Goal: Task Accomplishment & Management: Use online tool/utility

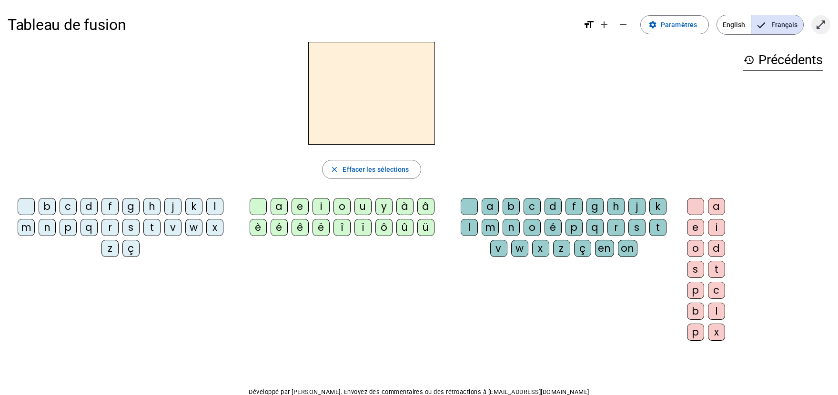
click at [817, 25] on mat-icon "open_in_full" at bounding box center [820, 24] width 11 height 11
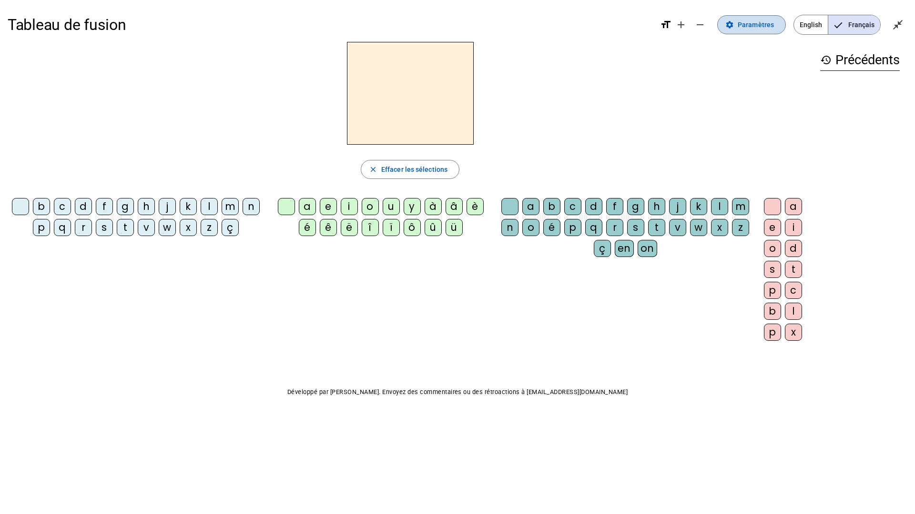
click at [750, 32] on span at bounding box center [751, 24] width 68 height 23
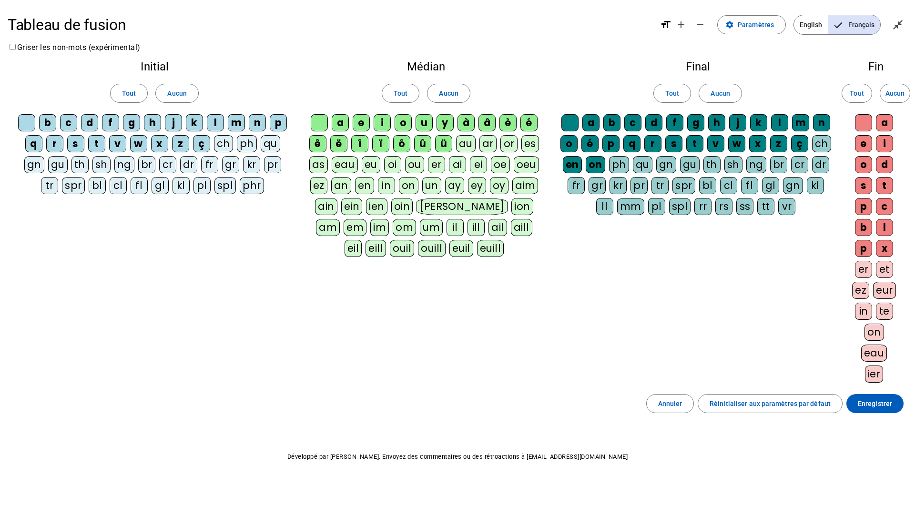
click at [272, 144] on div "qu" at bounding box center [271, 143] width 20 height 17
click at [837, 19] on span "Français" at bounding box center [854, 24] width 52 height 19
click at [837, 31] on span "Français" at bounding box center [854, 24] width 52 height 19
click at [732, 32] on span at bounding box center [751, 24] width 68 height 23
click at [837, 28] on span "Français" at bounding box center [854, 24] width 52 height 19
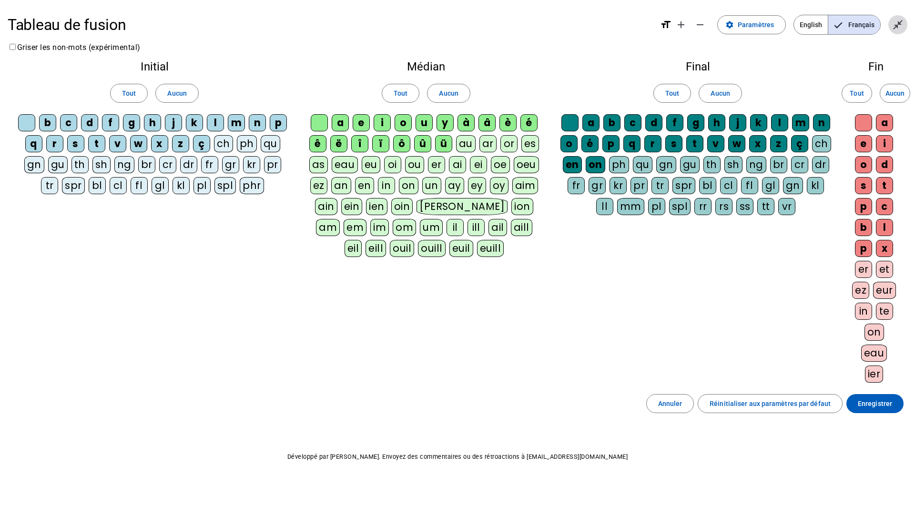
click at [837, 28] on span "Quitter le plein écran" at bounding box center [897, 24] width 23 height 23
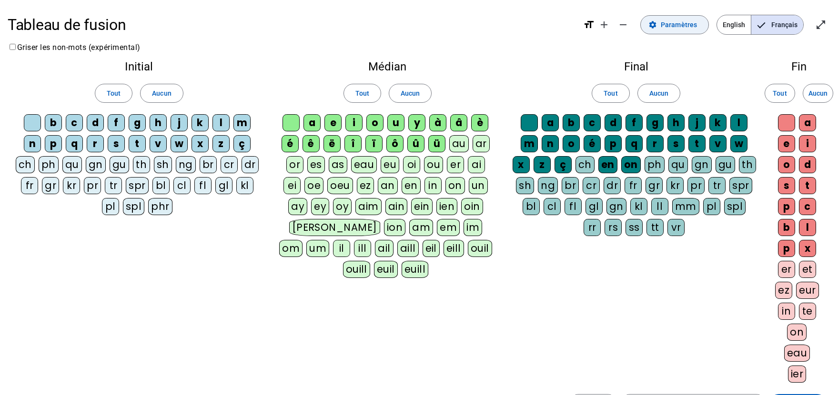
click at [678, 30] on span at bounding box center [675, 24] width 68 height 23
click at [781, 20] on span "Français" at bounding box center [777, 24] width 52 height 19
click at [739, 26] on span "English" at bounding box center [734, 24] width 34 height 19
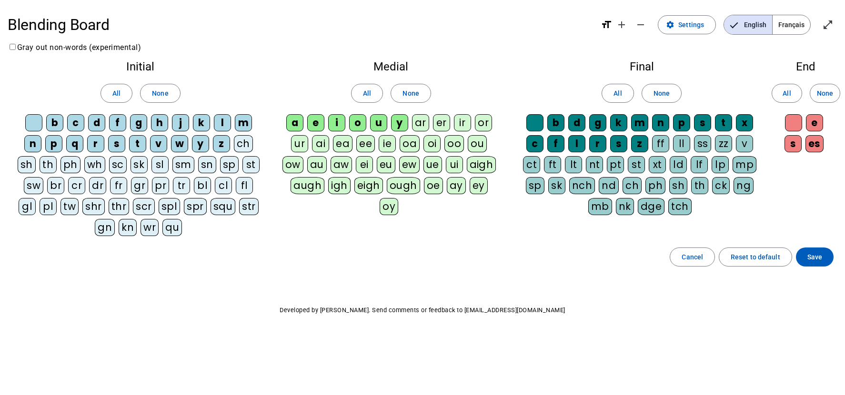
click at [784, 28] on span "Français" at bounding box center [792, 24] width 38 height 19
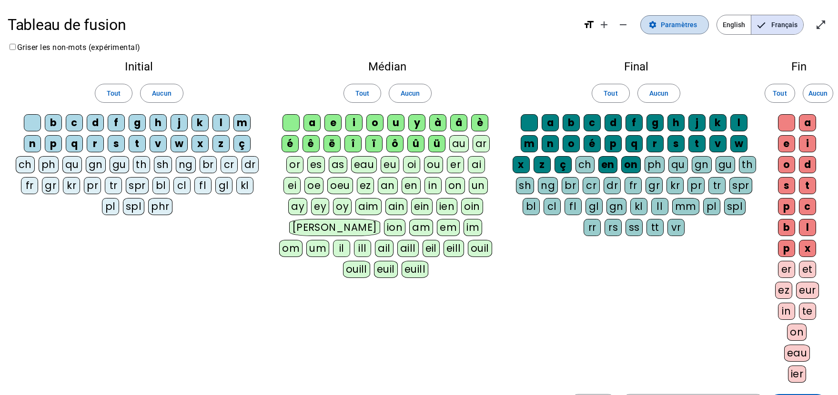
click at [678, 25] on span "Paramètres" at bounding box center [679, 24] width 36 height 11
click at [655, 23] on mat-icon "settings" at bounding box center [652, 24] width 9 height 9
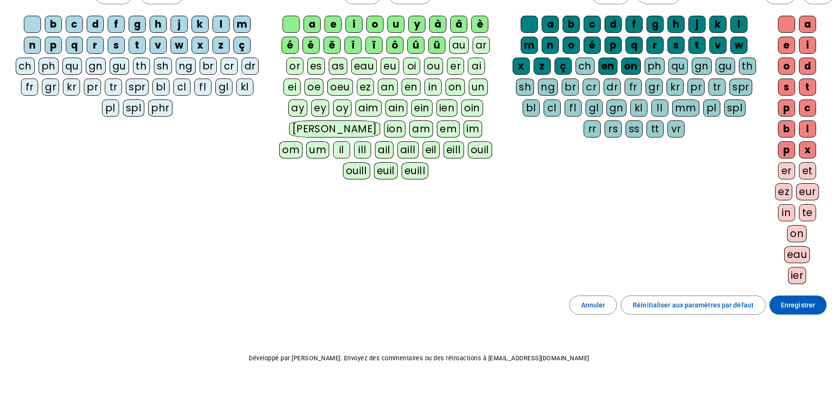
scroll to position [118, 0]
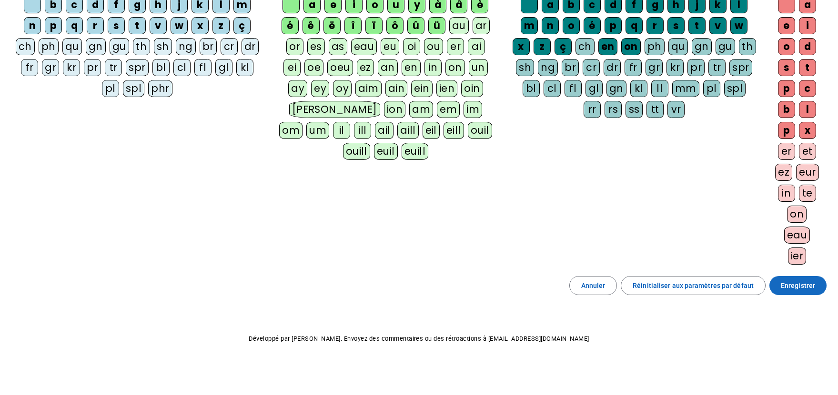
click at [806, 296] on span at bounding box center [797, 285] width 57 height 23
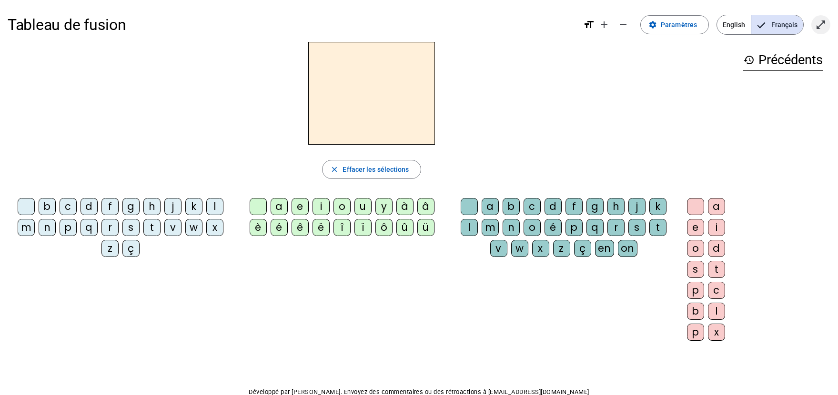
click at [826, 29] on mat-icon "open_in_full" at bounding box center [820, 24] width 11 height 11
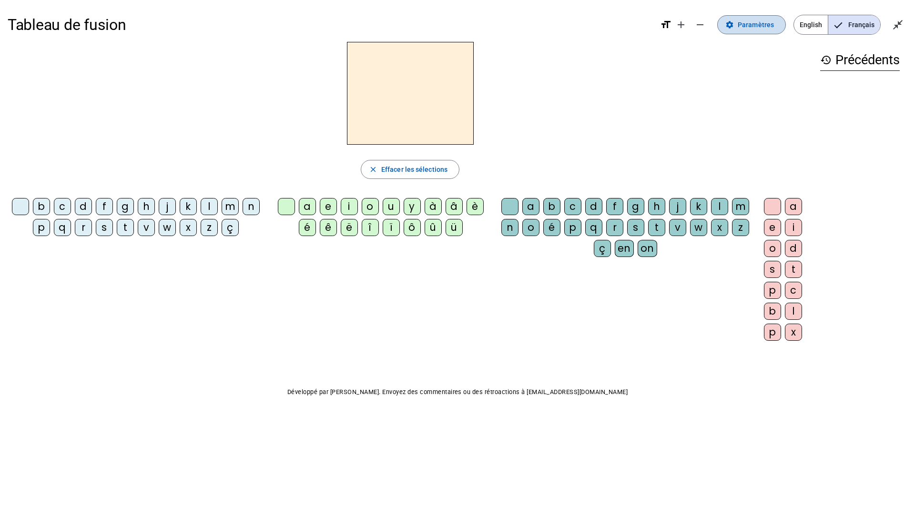
click at [740, 33] on span at bounding box center [751, 24] width 68 height 23
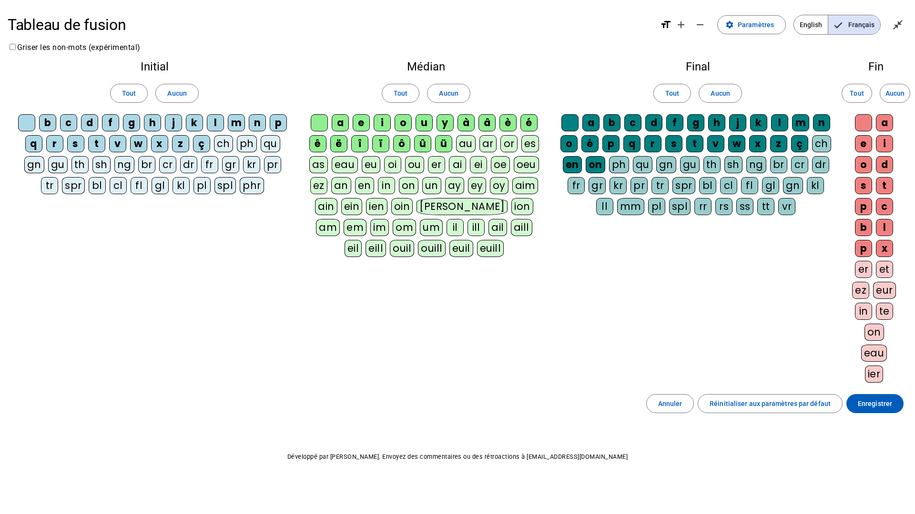
click at [272, 144] on div "qu" at bounding box center [271, 143] width 20 height 17
click at [837, 395] on span "Enregistrer" at bounding box center [874, 403] width 34 height 11
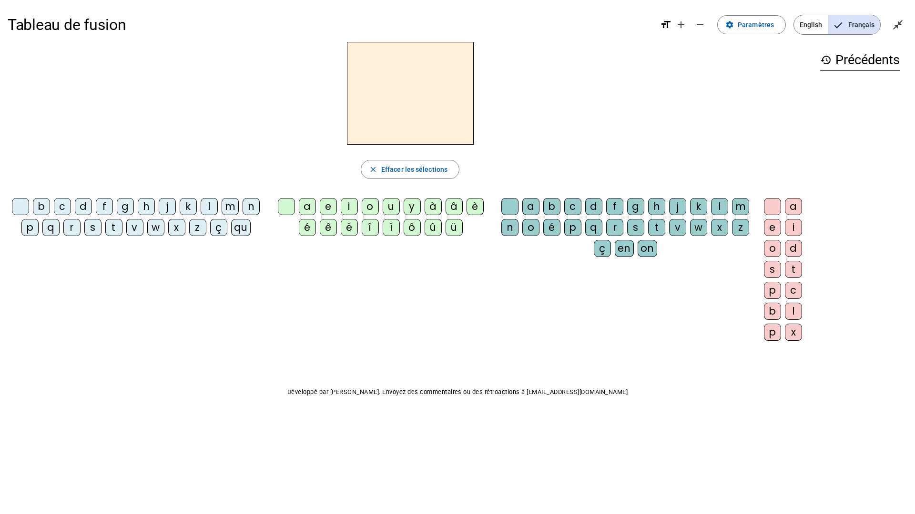
click at [241, 227] on div "qu" at bounding box center [241, 227] width 20 height 17
click at [344, 206] on div "i" at bounding box center [349, 206] width 17 height 17
click at [93, 229] on div "s" at bounding box center [92, 227] width 17 height 17
click at [255, 210] on div "n" at bounding box center [250, 206] width 17 height 17
click at [332, 208] on div "e" at bounding box center [328, 206] width 17 height 17
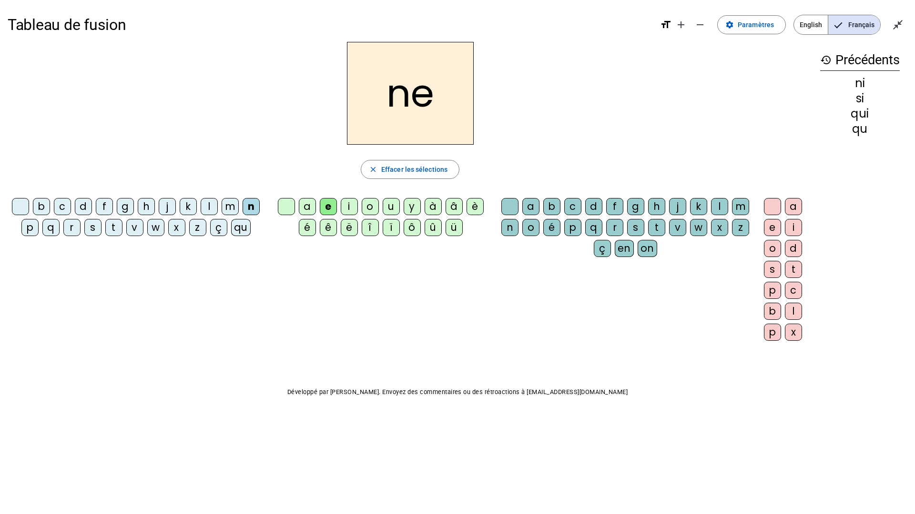
click at [93, 231] on div "s" at bounding box center [92, 227] width 17 height 17
click at [114, 231] on div "t" at bounding box center [113, 227] width 17 height 17
click at [390, 208] on div "u" at bounding box center [391, 206] width 17 height 17
click at [92, 229] on div "s" at bounding box center [92, 227] width 17 height 17
click at [213, 209] on div "l" at bounding box center [209, 206] width 17 height 17
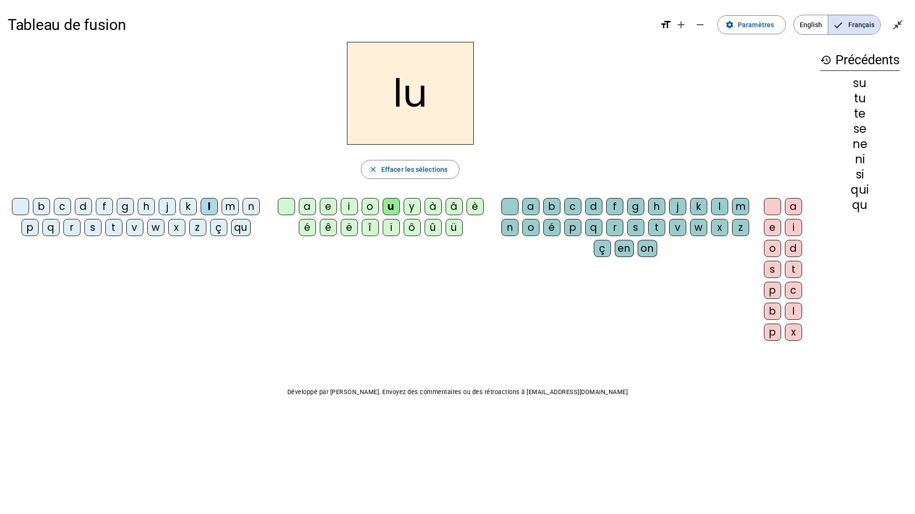
click at [115, 230] on div "t" at bounding box center [113, 227] width 17 height 17
click at [303, 205] on div "a" at bounding box center [307, 206] width 17 height 17
click at [94, 231] on div "s" at bounding box center [92, 227] width 17 height 17
click at [228, 206] on div "m" at bounding box center [230, 206] width 17 height 17
click at [328, 208] on div "e" at bounding box center [328, 206] width 17 height 17
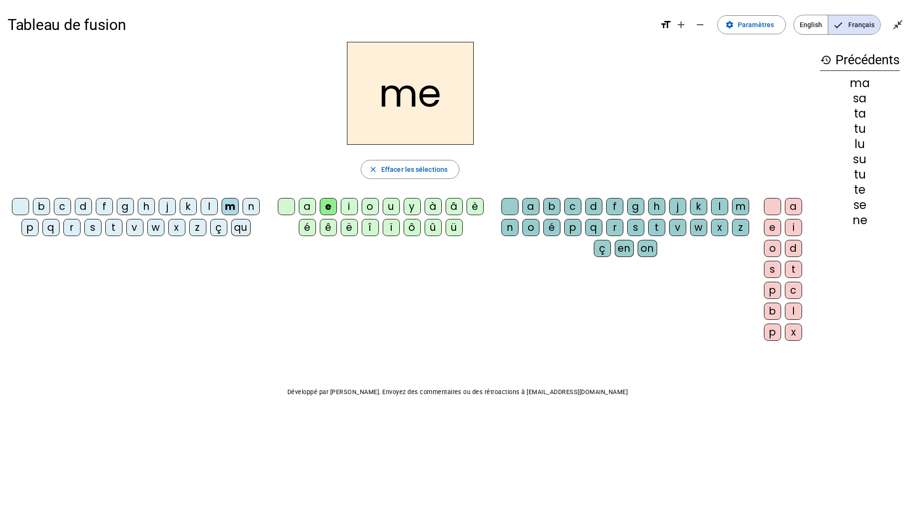
click at [84, 205] on div "d" at bounding box center [83, 206] width 17 height 17
